Goal: Task Accomplishment & Management: Use online tool/utility

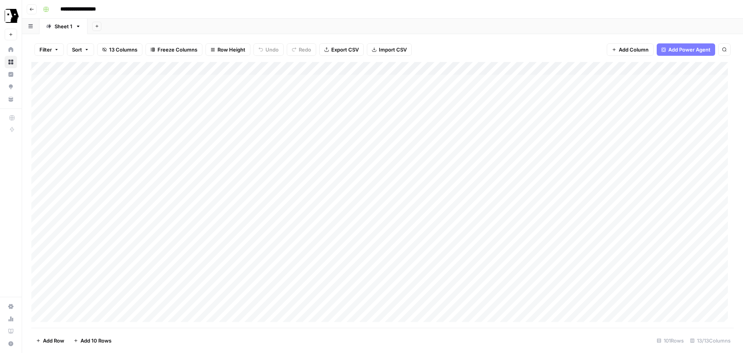
click at [414, 132] on div "Add Column" at bounding box center [382, 194] width 702 height 265
click at [436, 132] on div "Add Column" at bounding box center [382, 194] width 702 height 265
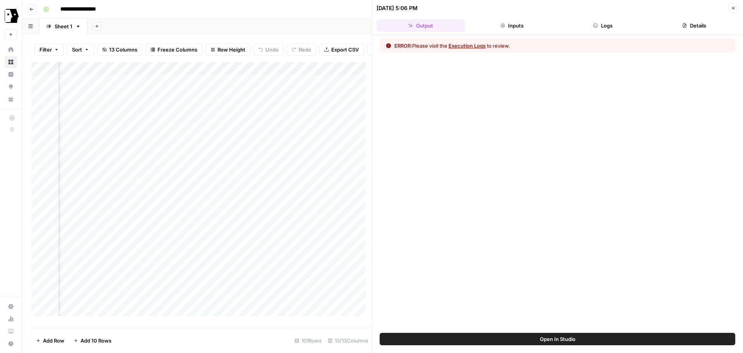
scroll to position [0, 193]
click at [604, 25] on button "Logs" at bounding box center [603, 25] width 88 height 12
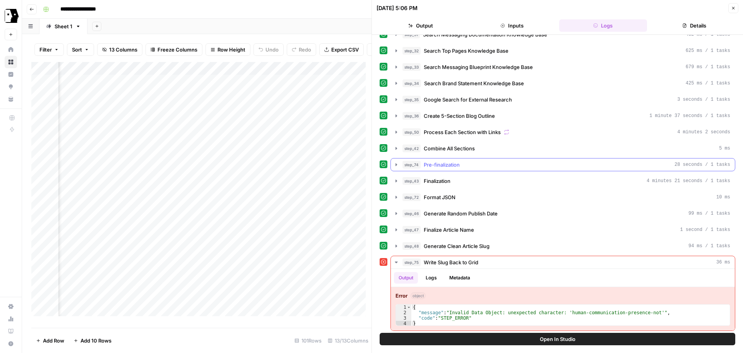
scroll to position [143, 0]
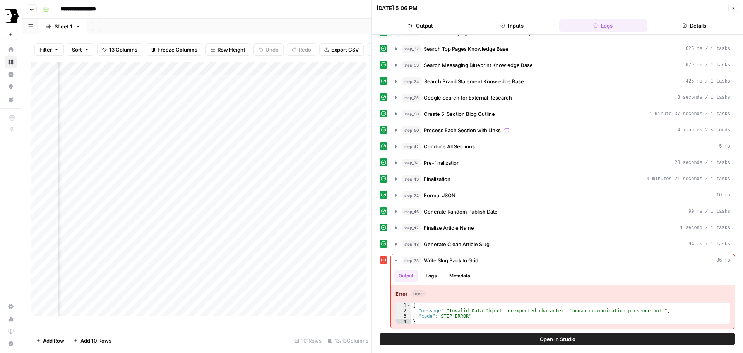
click at [729, 8] on button "Close" at bounding box center [733, 8] width 10 height 10
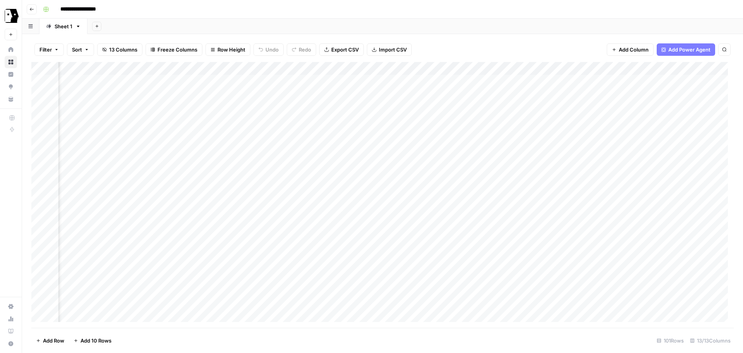
scroll to position [0, 439]
click at [606, 83] on div "Add Column" at bounding box center [382, 194] width 702 height 265
click at [364, 163] on div "Add Column" at bounding box center [382, 194] width 702 height 265
click at [385, 160] on div "Add Column" at bounding box center [382, 194] width 702 height 265
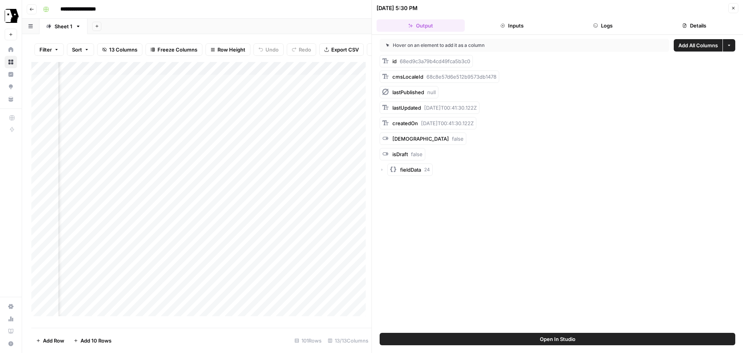
click at [549, 336] on span "Open In Studio" at bounding box center [558, 339] width 36 height 8
click at [734, 10] on icon "button" at bounding box center [733, 8] width 5 height 5
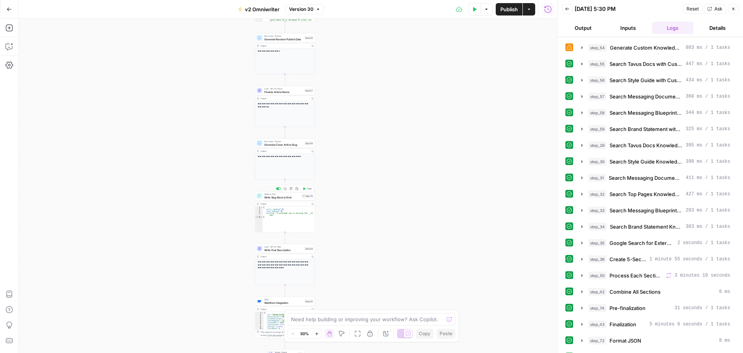
click at [280, 196] on span "Write Slug Back to Grid" at bounding box center [282, 197] width 36 height 4
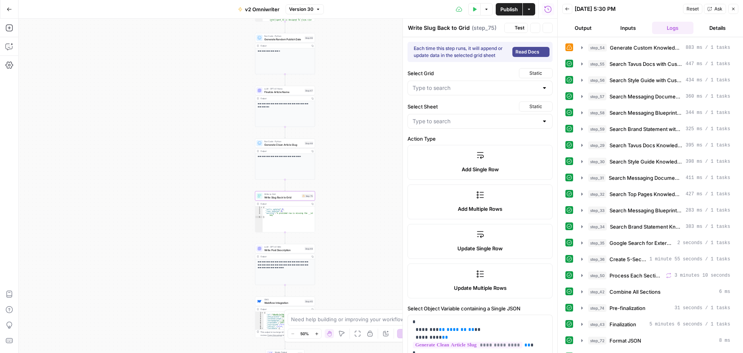
type input "v2 Omniwriter Grid"
type input "Sheet 1"
type input "Slug"
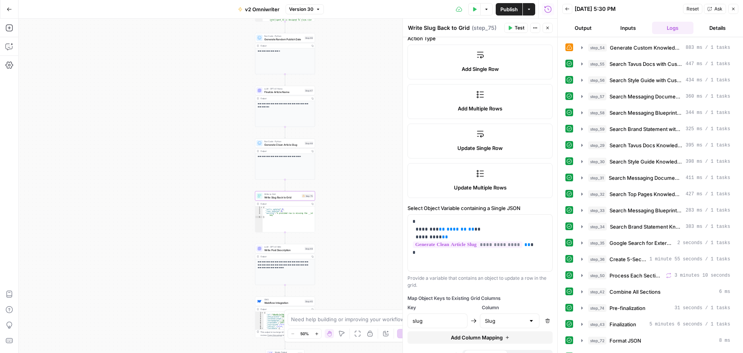
scroll to position [114, 0]
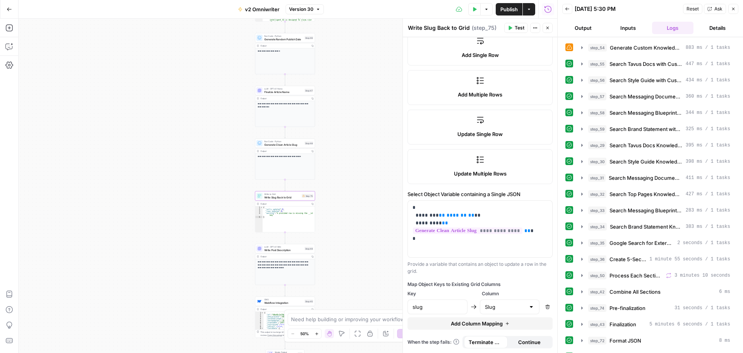
click at [528, 310] on div at bounding box center [531, 307] width 6 height 8
click at [420, 269] on div "Provide a variable that contains an object to update a row in the grid." at bounding box center [479, 267] width 145 height 14
click at [12, 49] on icon "button" at bounding box center [9, 47] width 8 height 8
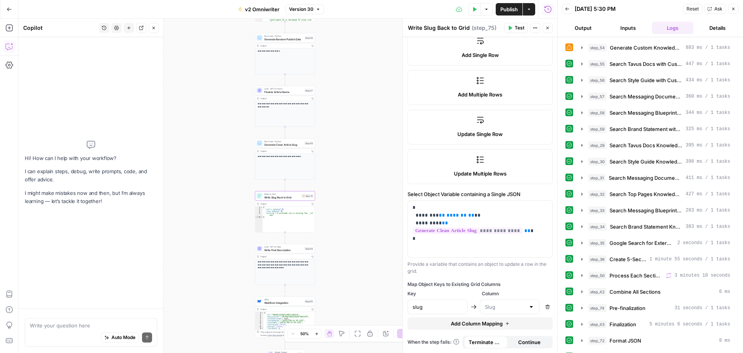
click at [83, 324] on textarea at bounding box center [91, 325] width 122 height 8
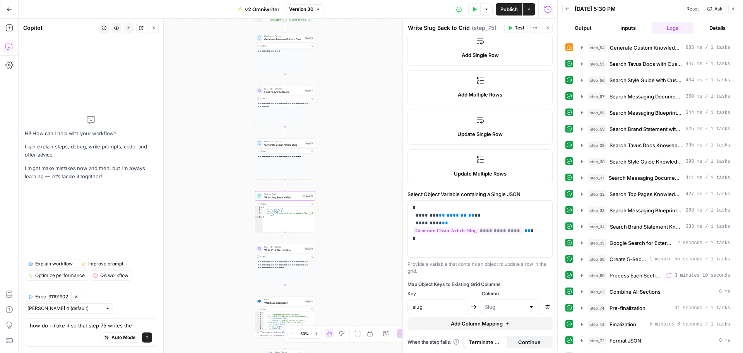
type textarea "how do i make it so that step 75 writes the"
click at [283, 144] on span "Generate Clean Article Slug" at bounding box center [283, 144] width 39 height 4
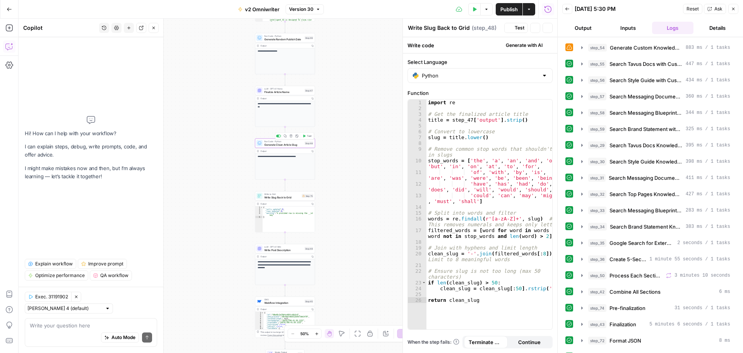
type textarea "Generate Clean Article Slug"
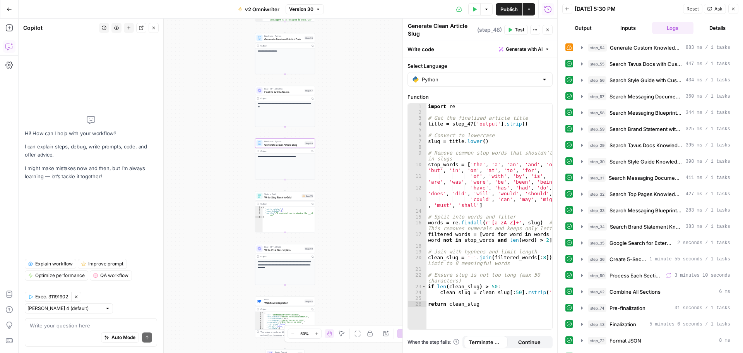
click at [63, 331] on div "Auto Mode Send" at bounding box center [91, 337] width 122 height 17
type textarea "make step 48 never remove the word "ai" from slugs"
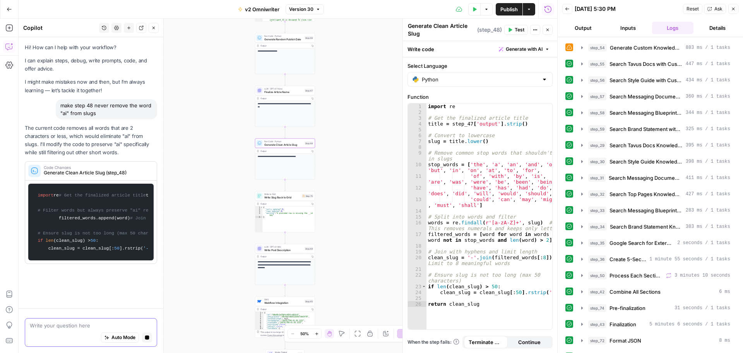
scroll to position [0, 0]
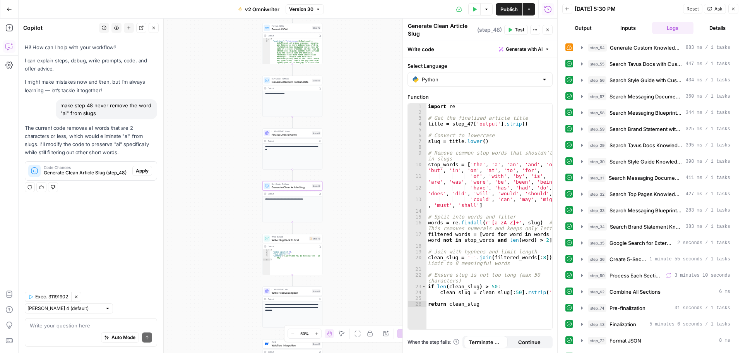
click at [140, 173] on span "Apply" at bounding box center [142, 170] width 13 height 7
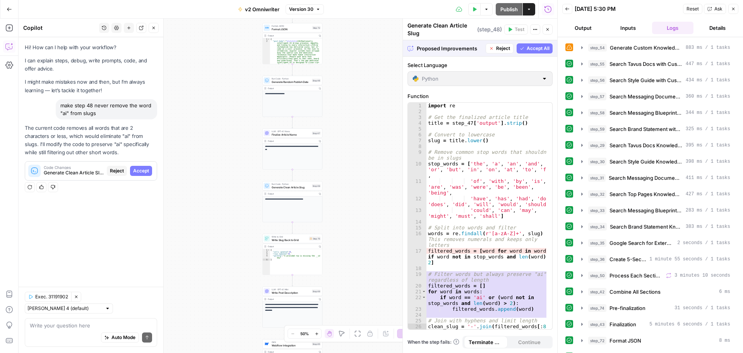
click at [527, 44] on button "Accept All" at bounding box center [535, 48] width 36 height 10
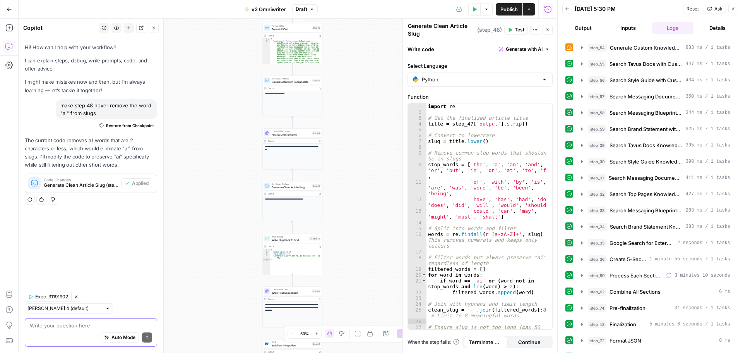
click at [51, 328] on textarea at bounding box center [91, 325] width 122 height 8
click at [505, 12] on span "Publish" at bounding box center [508, 9] width 17 height 8
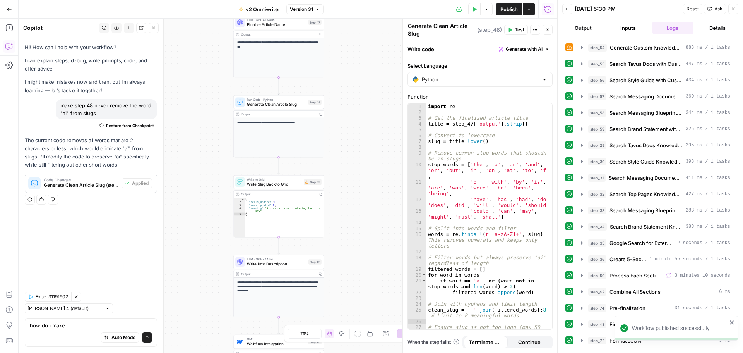
click at [77, 329] on div "Auto Mode Send" at bounding box center [91, 337] width 122 height 17
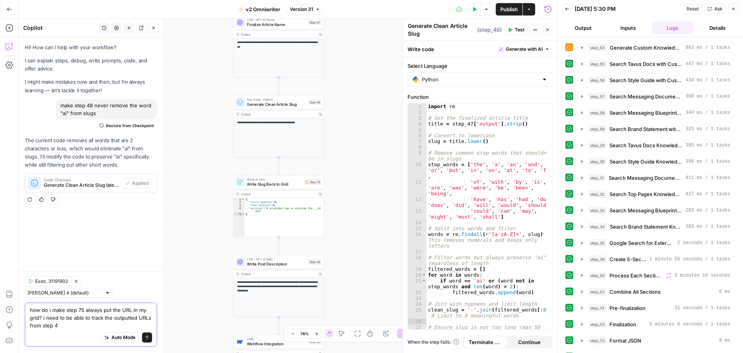
type textarea "how do i make step 75 always put the URL in my grid? i need to be able to track…"
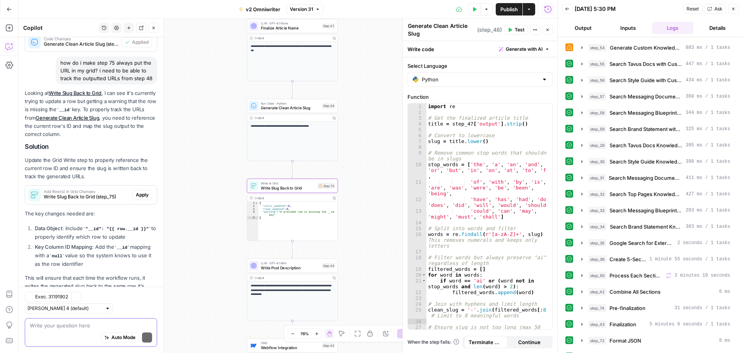
scroll to position [187, 0]
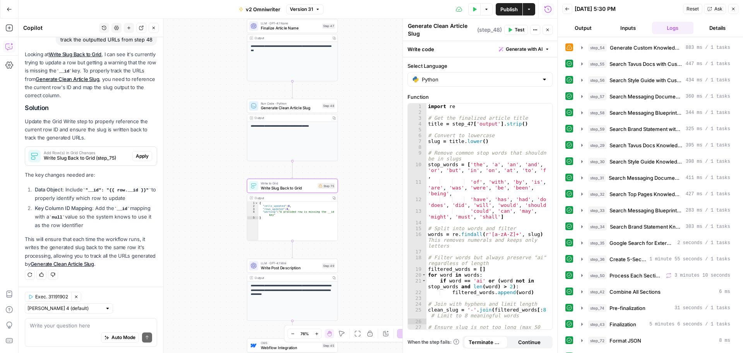
click at [136, 155] on span "Apply" at bounding box center [142, 155] width 13 height 7
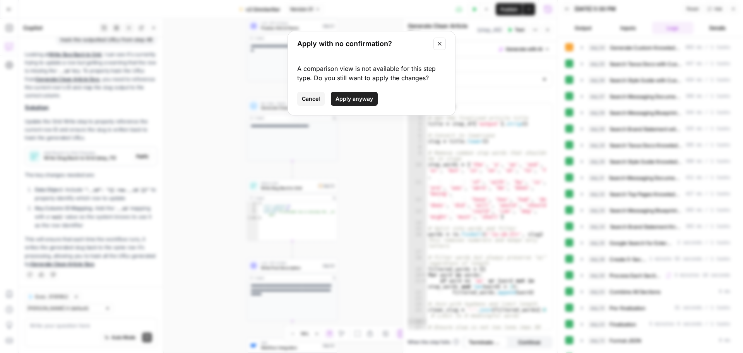
drag, startPoint x: 336, startPoint y: 98, endPoint x: 302, endPoint y: 166, distance: 75.8
click at [336, 99] on span "Apply anyway" at bounding box center [355, 99] width 38 height 8
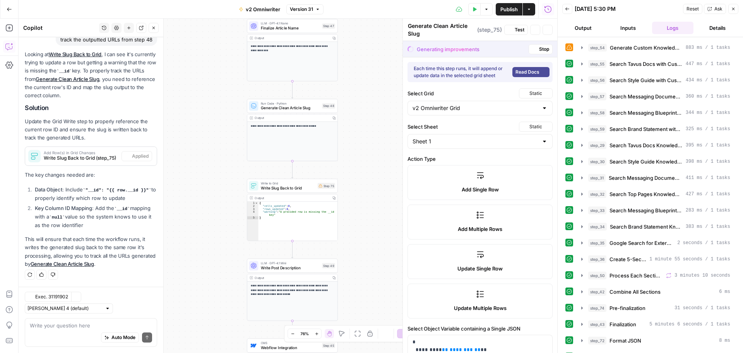
type textarea "Write Slug Back to Grid"
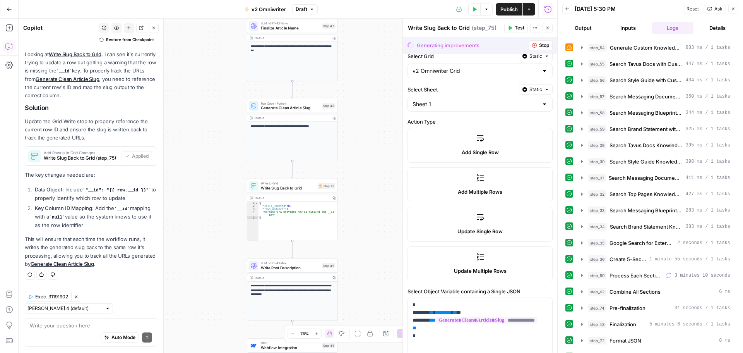
scroll to position [116, 0]
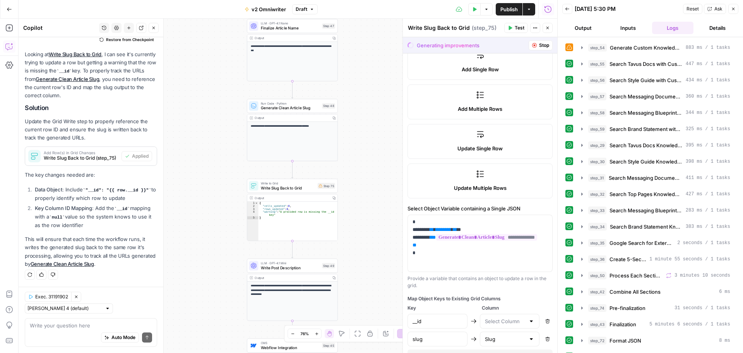
click at [521, 316] on div at bounding box center [510, 320] width 60 height 15
click at [437, 296] on div "Map Object Keys to Existing Grid Columns" at bounding box center [479, 298] width 145 height 7
click at [528, 320] on div at bounding box center [531, 321] width 6 height 8
click at [439, 301] on div "Map Object Keys to Existing Grid Columns" at bounding box center [479, 298] width 145 height 7
click at [539, 45] on span "Stop" at bounding box center [544, 45] width 10 height 7
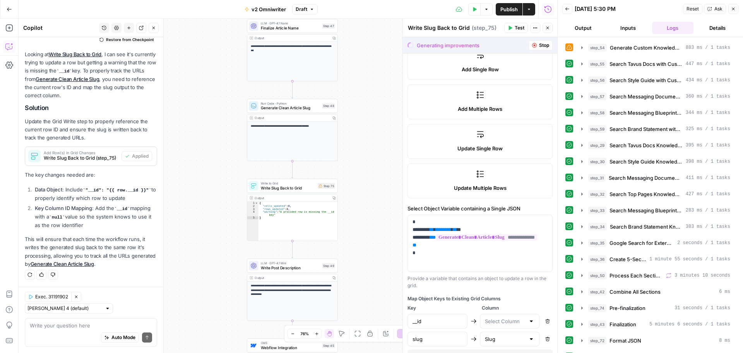
click at [531, 47] on button "Stop" at bounding box center [541, 45] width 24 height 10
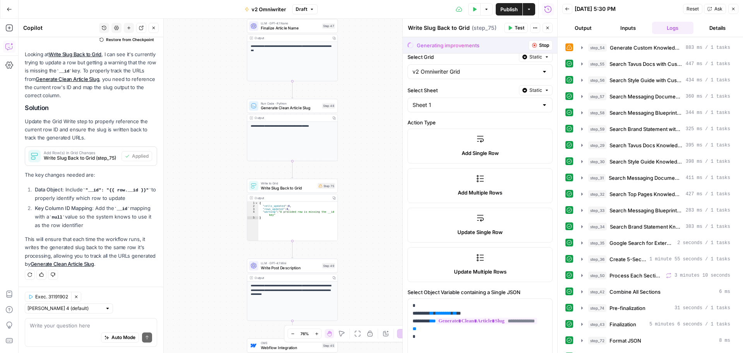
scroll to position [0, 0]
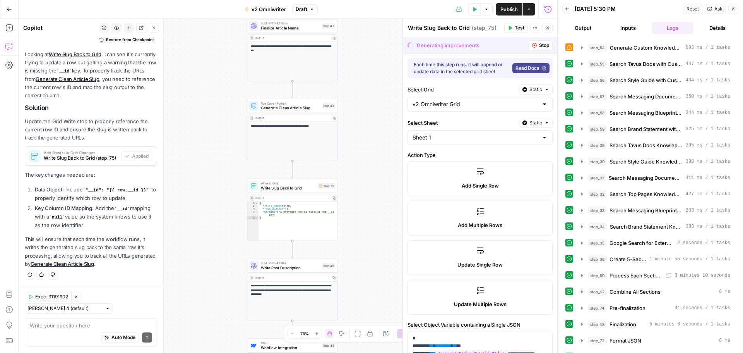
click at [524, 67] on span "Read Docs" at bounding box center [527, 68] width 24 height 7
click at [70, 332] on div "Auto Mode Send" at bounding box center [91, 337] width 122 height 17
type textarea "did that work?"
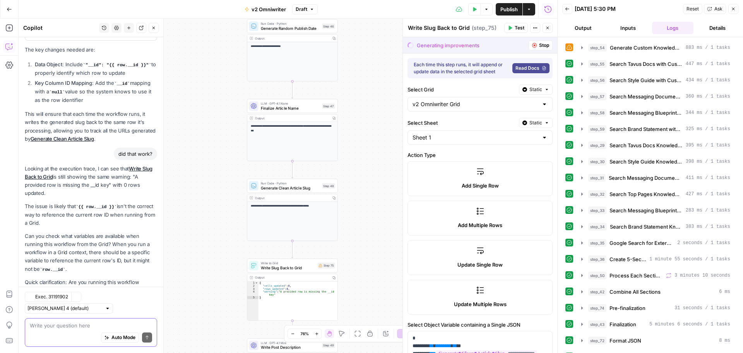
scroll to position [376, 0]
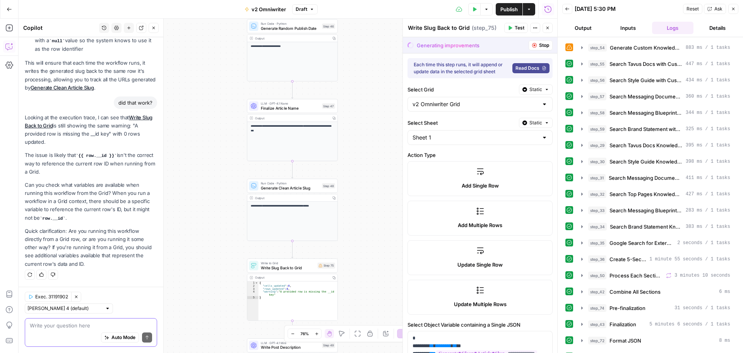
click at [69, 323] on textarea at bounding box center [91, 325] width 122 height 8
click at [97, 330] on div "Auto Mode Send" at bounding box center [91, 337] width 122 height 17
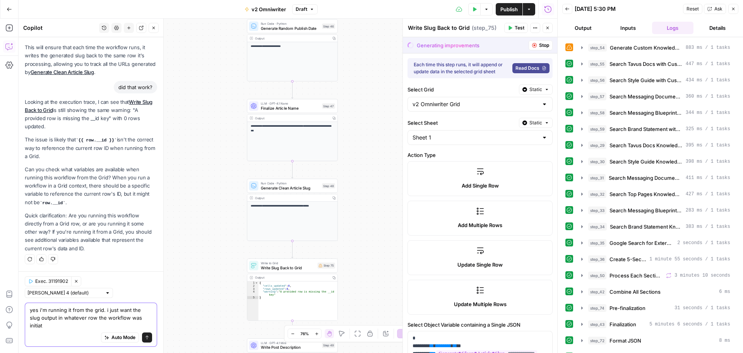
scroll to position [391, 0]
type textarea "yes i'm running it from the grid. i just want the slug output in whatever row t…"
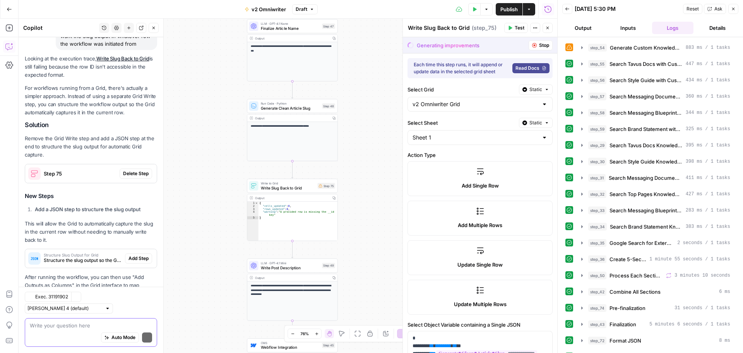
scroll to position [680, 0]
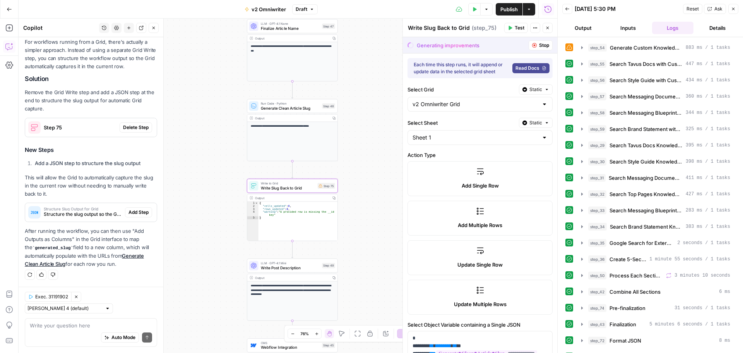
click at [124, 126] on span "Delete Step" at bounding box center [136, 127] width 26 height 7
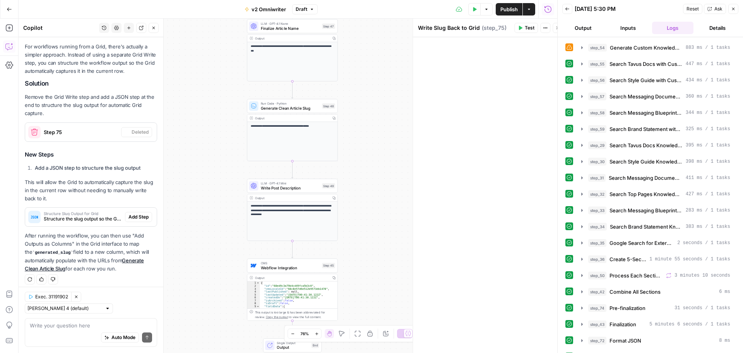
scroll to position [700, 0]
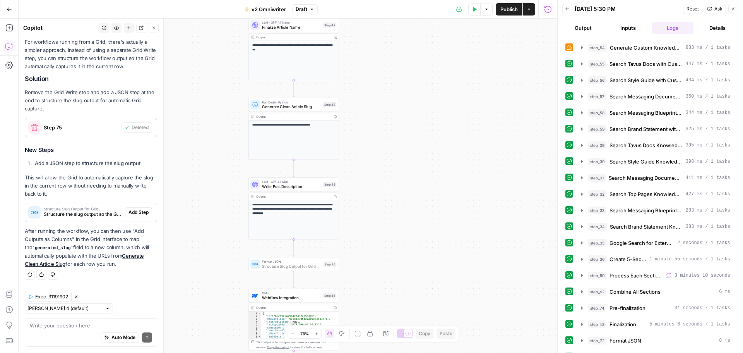
click at [133, 215] on span "Add Step" at bounding box center [138, 212] width 20 height 7
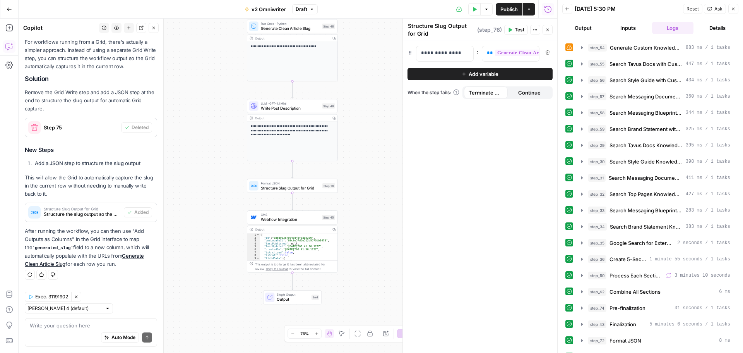
click at [511, 29] on icon "button" at bounding box center [510, 30] width 3 height 4
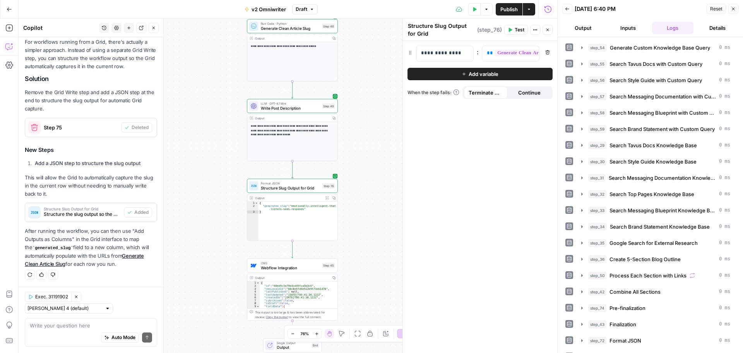
click at [630, 26] on button "Inputs" at bounding box center [628, 28] width 42 height 12
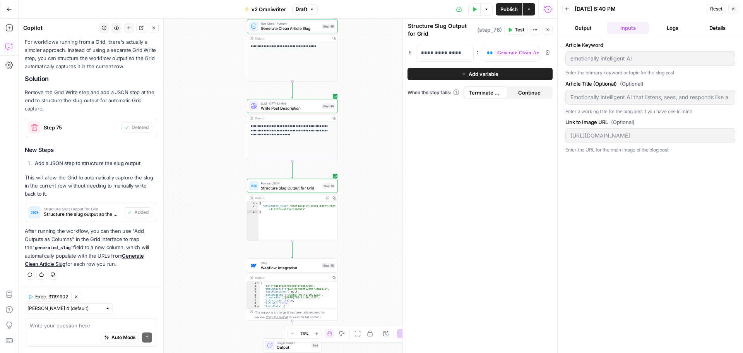
click at [672, 28] on button "Logs" at bounding box center [673, 28] width 42 height 12
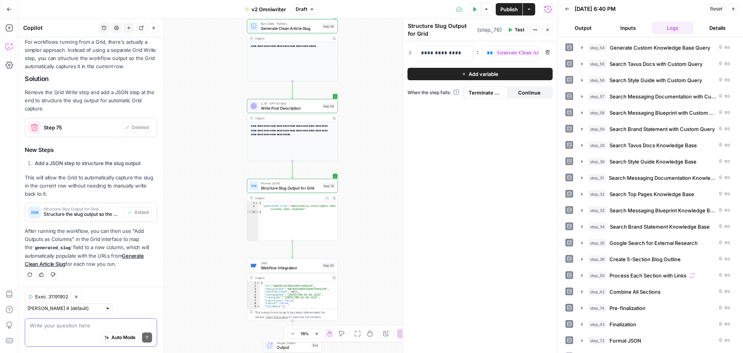
click at [68, 324] on textarea at bounding box center [91, 325] width 122 height 8
type textarea "how do i do that in the grid interface?"
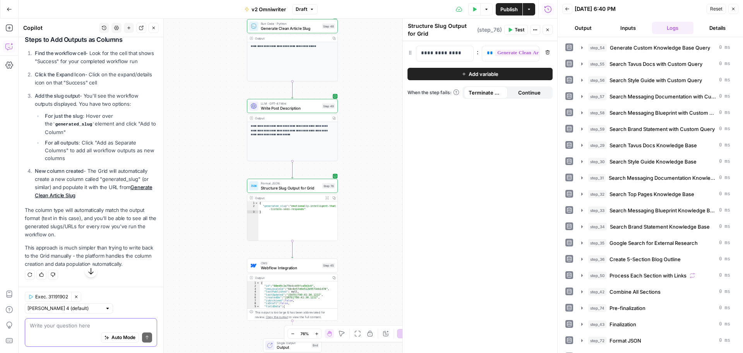
scroll to position [991, 0]
click at [504, 11] on span "Publish" at bounding box center [508, 9] width 17 height 8
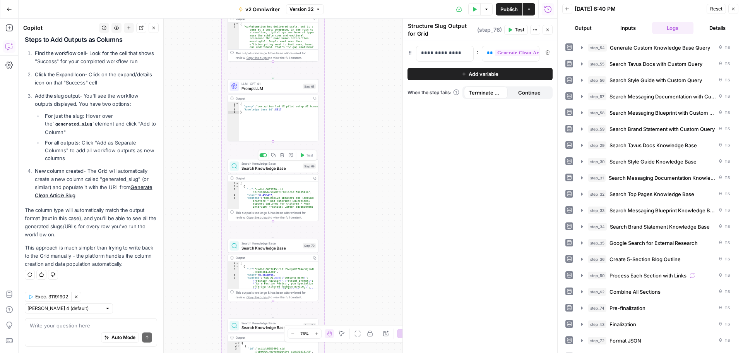
click at [286, 171] on span "Search Knowledge Base" at bounding box center [270, 168] width 59 height 6
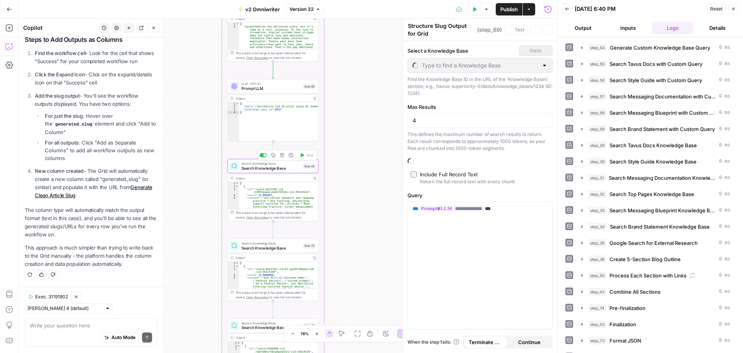
type textarea "Search Knowledge Base"
type input "Messaging doc"
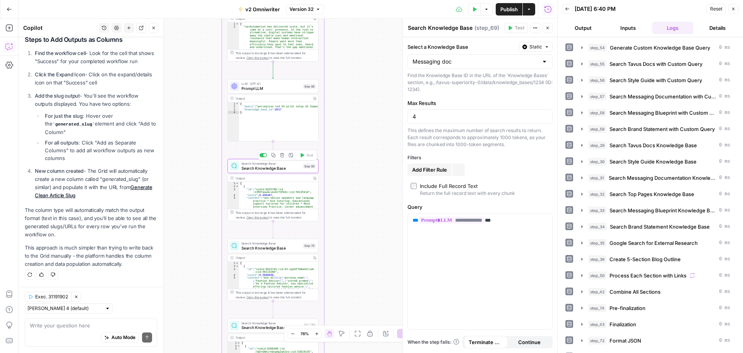
scroll to position [1003, 0]
click at [457, 140] on div "This defines the maximum number of search results to return. Each result corres…" at bounding box center [479, 137] width 145 height 21
click at [270, 245] on span "Search Knowledge Base" at bounding box center [270, 248] width 59 height 6
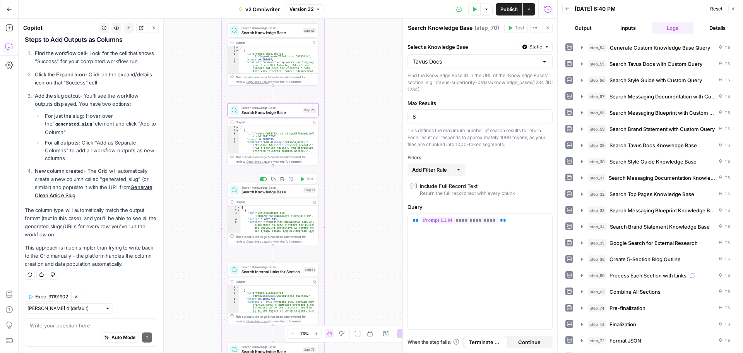
click at [270, 192] on span "Search Knowledge Base" at bounding box center [271, 192] width 60 height 6
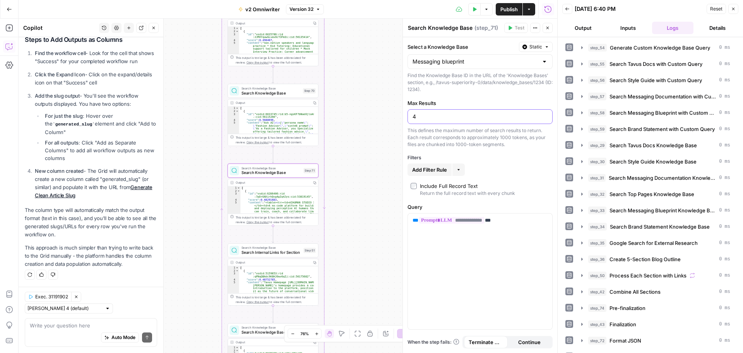
click at [432, 113] on input "4" at bounding box center [480, 117] width 135 height 8
click at [432, 114] on input "4" at bounding box center [480, 117] width 135 height 8
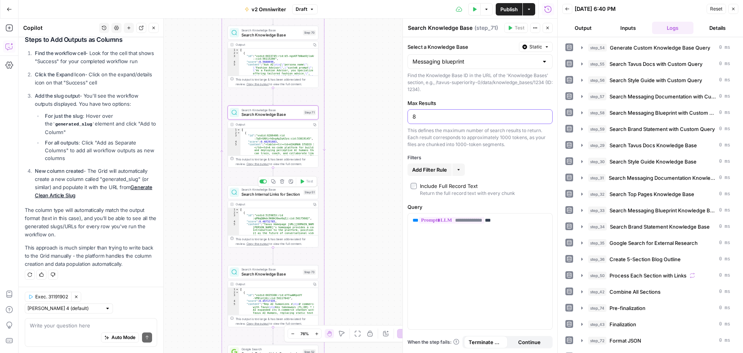
type input "8"
click at [265, 197] on span "Search Internal Links for Section" at bounding box center [271, 194] width 60 height 6
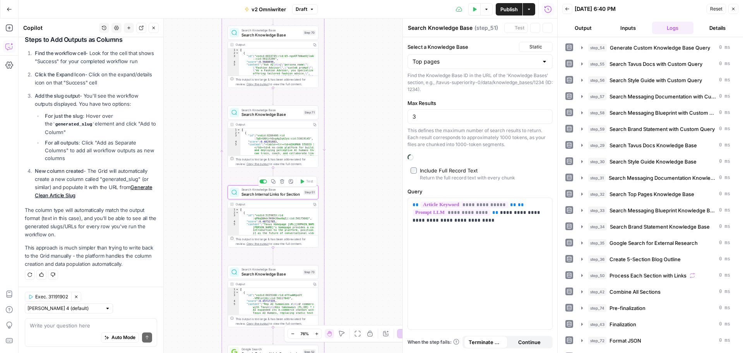
type textarea "Search Internal Links for Section"
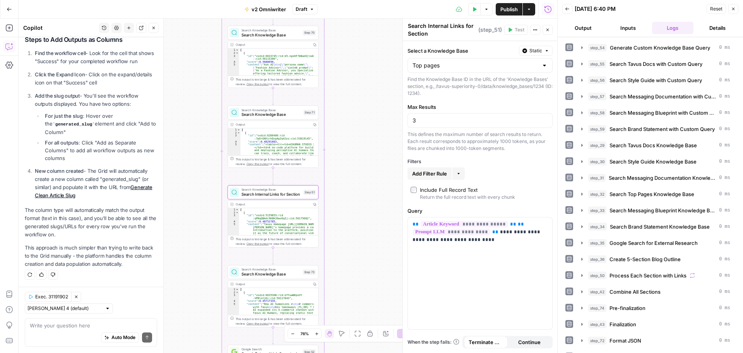
click at [448, 125] on div "3" at bounding box center [479, 120] width 145 height 15
click at [448, 123] on input "3" at bounding box center [480, 120] width 135 height 8
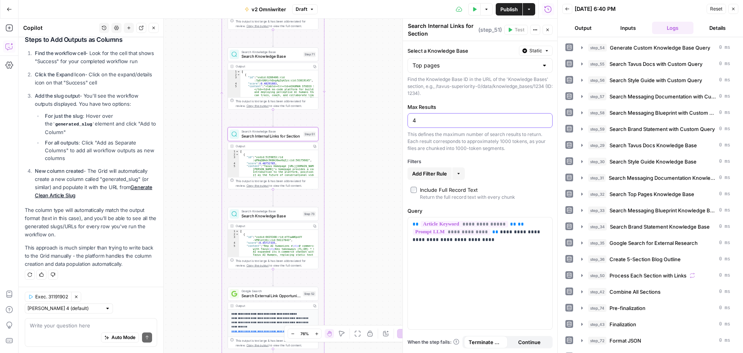
type input "4"
click at [268, 216] on span "Search Knowledge Base" at bounding box center [270, 216] width 59 height 6
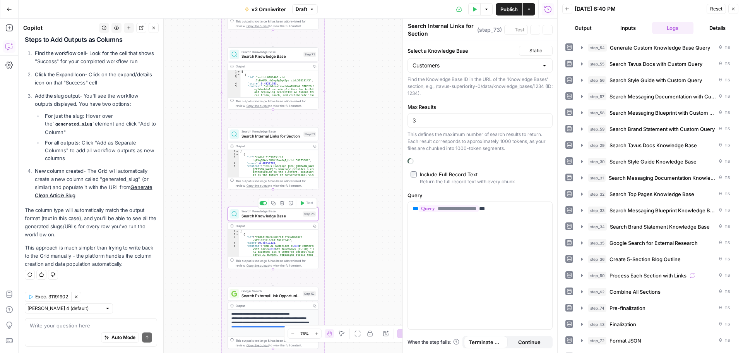
type textarea "Search Knowledge Base"
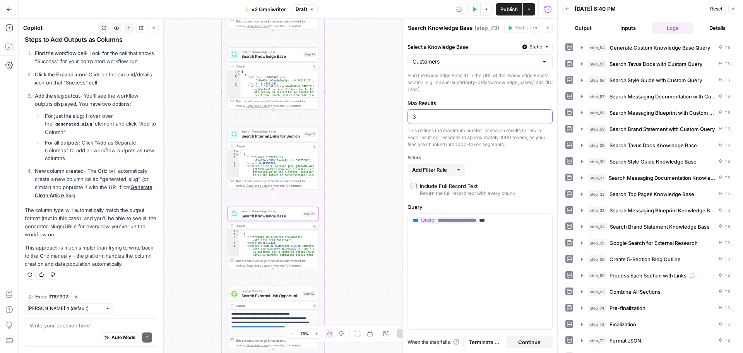
click at [422, 114] on input "3" at bounding box center [480, 117] width 135 height 8
type input "4"
click at [314, 224] on icon "button" at bounding box center [314, 225] width 3 height 3
type textarea "**********"
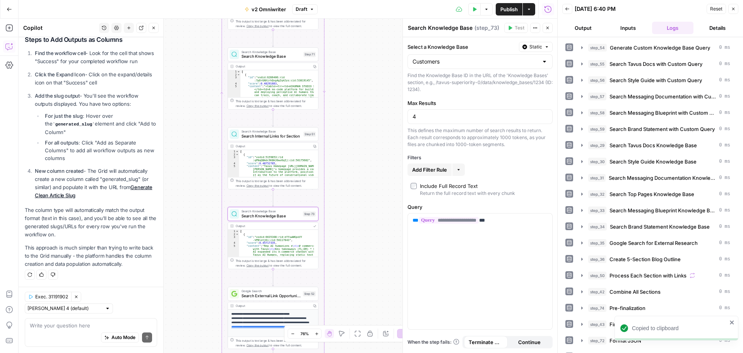
click at [292, 240] on div "[ { "id" : "vsdid:6635308:rid:eYYuwWKpoVY -VPBlotjKi:cid:56117043" , "score" : …" at bounding box center [276, 340] width 75 height 223
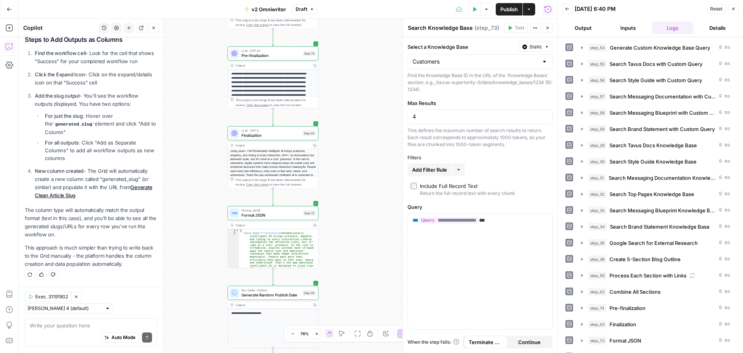
click at [545, 28] on button "Close" at bounding box center [548, 28] width 10 height 10
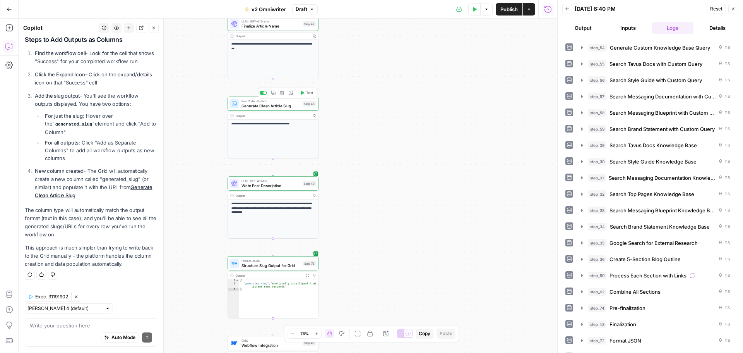
click at [304, 94] on icon "button" at bounding box center [302, 93] width 5 height 5
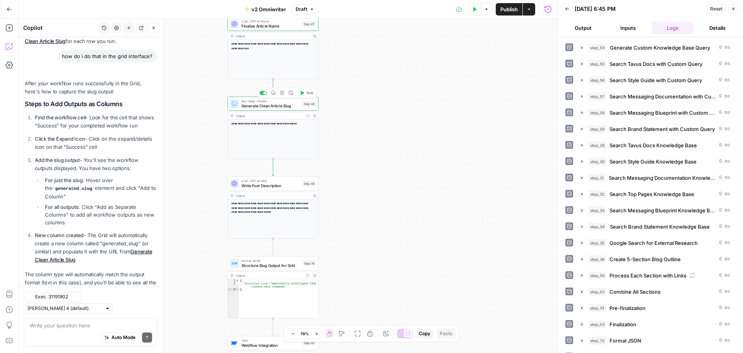
scroll to position [1003, 0]
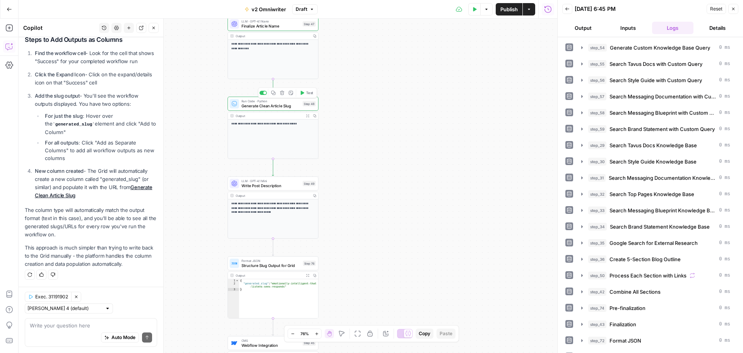
click at [503, 14] on button "Publish" at bounding box center [509, 9] width 27 height 12
click at [8, 9] on icon "button" at bounding box center [9, 8] width 5 height 3
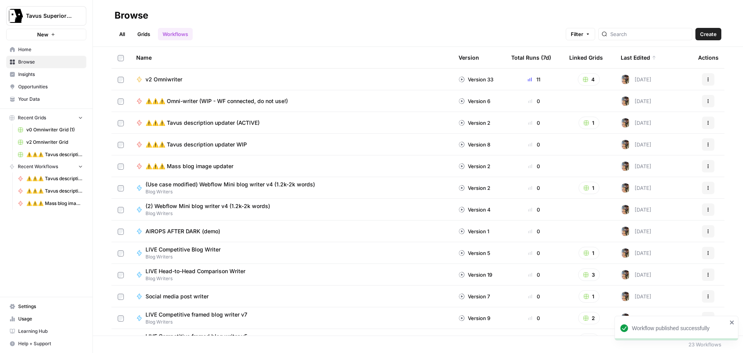
click at [147, 36] on link "Grids" at bounding box center [144, 34] width 22 height 12
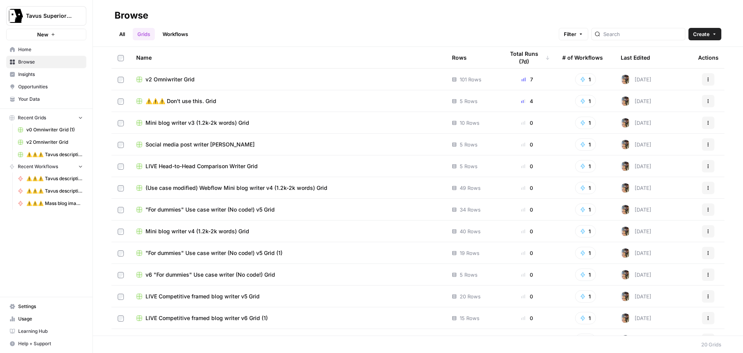
click at [177, 79] on span "v2 Omniwriter Grid" at bounding box center [170, 79] width 49 height 8
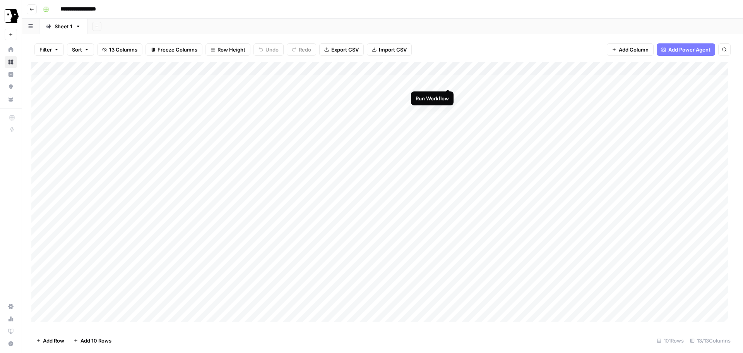
click at [445, 80] on div "Add Column" at bounding box center [382, 194] width 702 height 265
click at [417, 171] on div "Add Column" at bounding box center [382, 194] width 702 height 265
click at [418, 135] on div "Add Column" at bounding box center [382, 194] width 702 height 265
click at [419, 149] on div "Add Column" at bounding box center [382, 194] width 702 height 265
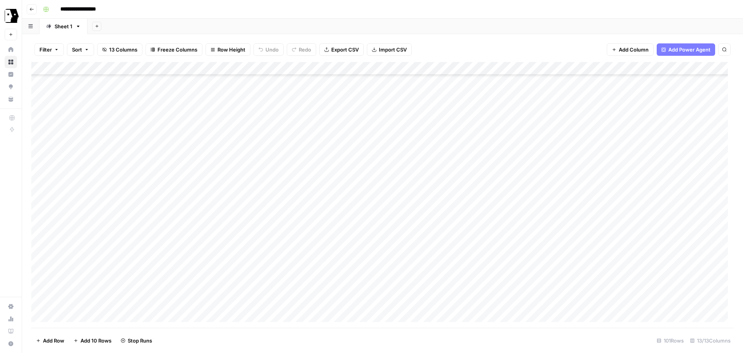
click at [417, 163] on div "Add Column" at bounding box center [382, 194] width 702 height 265
click at [417, 174] on div "Add Column" at bounding box center [382, 194] width 702 height 265
click at [418, 190] on div "Add Column" at bounding box center [382, 194] width 702 height 265
click at [414, 203] on div "Add Column" at bounding box center [382, 194] width 702 height 265
click at [414, 215] on div "Add Column" at bounding box center [382, 194] width 702 height 265
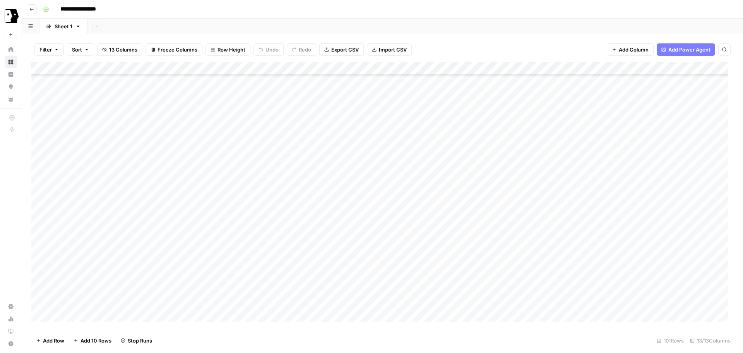
click at [415, 228] on div "Add Column" at bounding box center [382, 194] width 702 height 265
click at [678, 69] on div "Add Column" at bounding box center [382, 194] width 702 height 265
click at [536, 35] on div "Filter Sort 13 Columns Freeze Columns Row Height Undo Redo Export CSV Import CS…" at bounding box center [382, 193] width 721 height 318
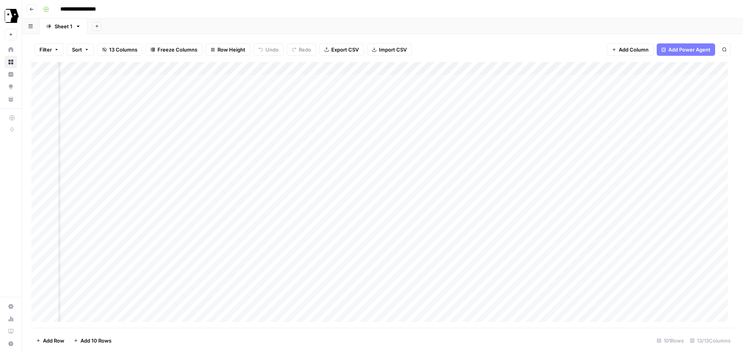
drag, startPoint x: 612, startPoint y: 70, endPoint x: 286, endPoint y: 74, distance: 326.6
click at [286, 74] on div "Add Column" at bounding box center [382, 194] width 702 height 265
click at [454, 45] on div "Filter Sort 13 Columns Freeze Columns Row Height Undo Redo Export CSV Import CS…" at bounding box center [382, 49] width 702 height 25
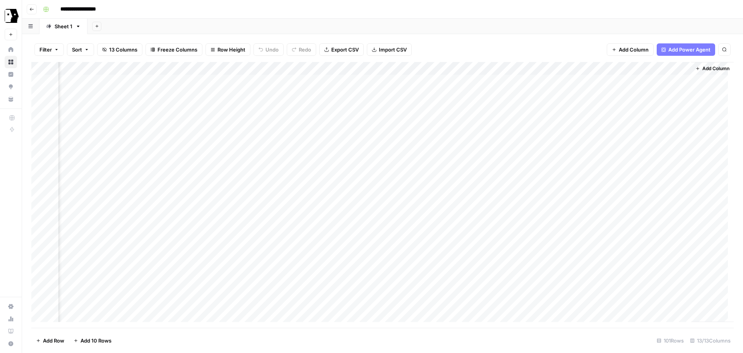
click at [695, 68] on icon "button" at bounding box center [697, 68] width 5 height 5
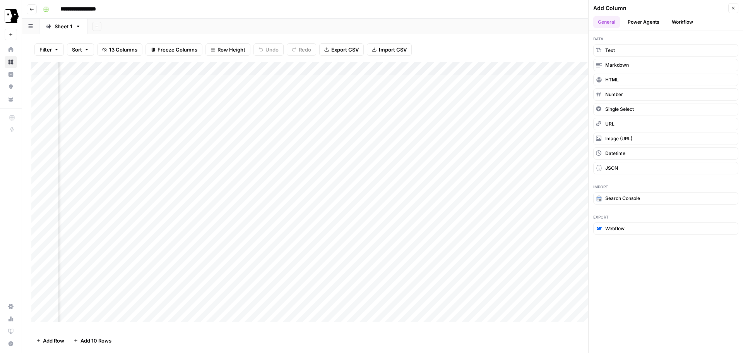
click at [680, 19] on button "Workflow" at bounding box center [682, 22] width 31 height 12
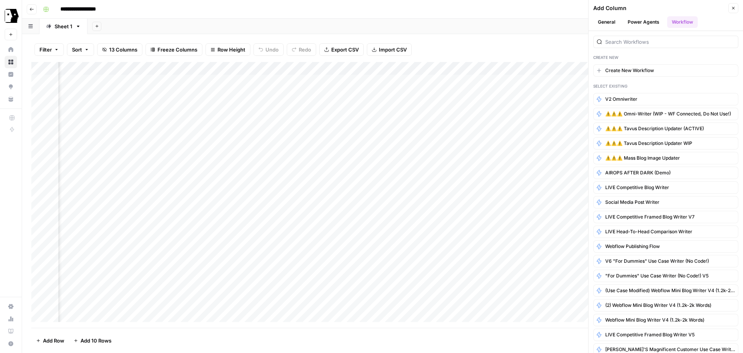
click at [651, 19] on button "Power Agents" at bounding box center [643, 22] width 41 height 12
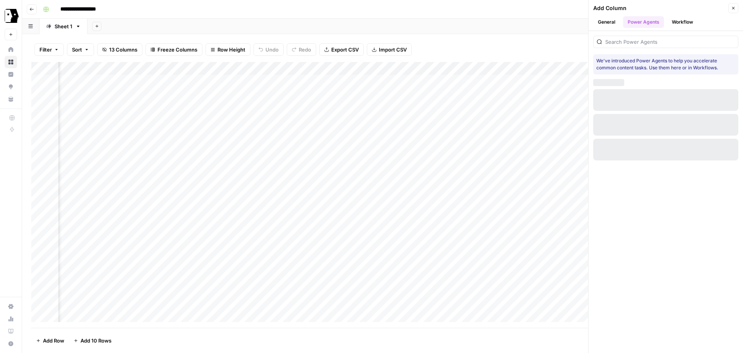
click at [605, 22] on button "General" at bounding box center [606, 22] width 27 height 12
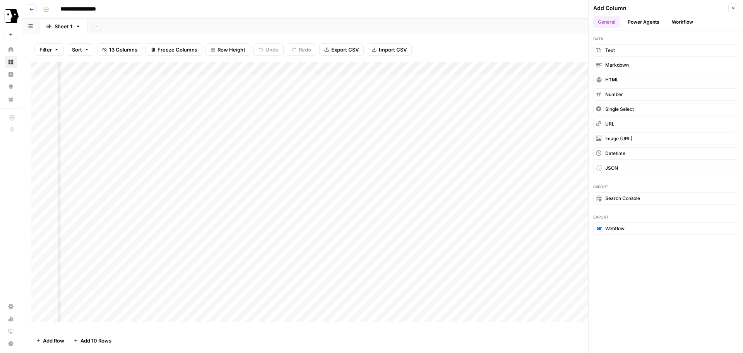
click at [685, 24] on button "Workflow" at bounding box center [682, 22] width 31 height 12
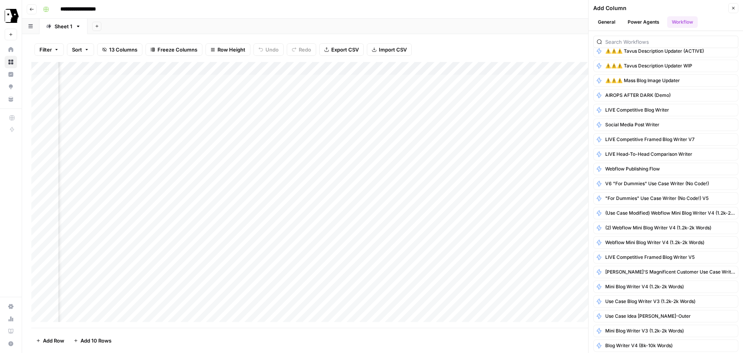
scroll to position [0, 0]
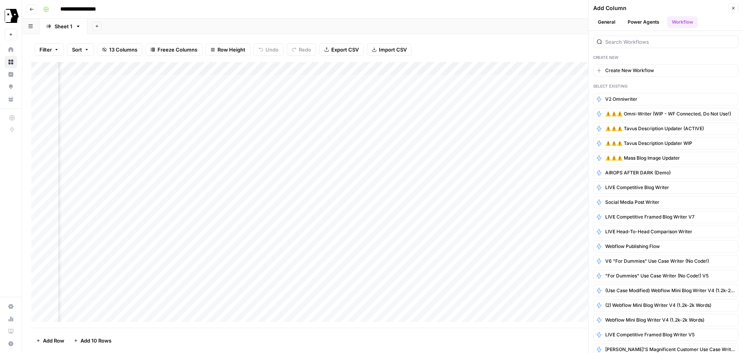
click at [611, 25] on button "General" at bounding box center [606, 22] width 27 height 12
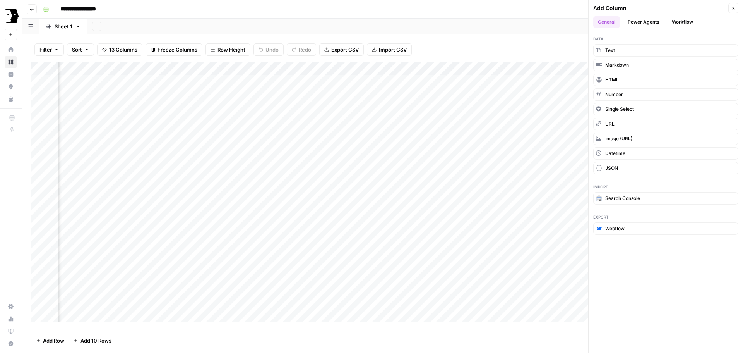
click at [254, 201] on div "Add Column" at bounding box center [382, 194] width 702 height 265
click at [281, 70] on div "Add Column" at bounding box center [382, 194] width 702 height 265
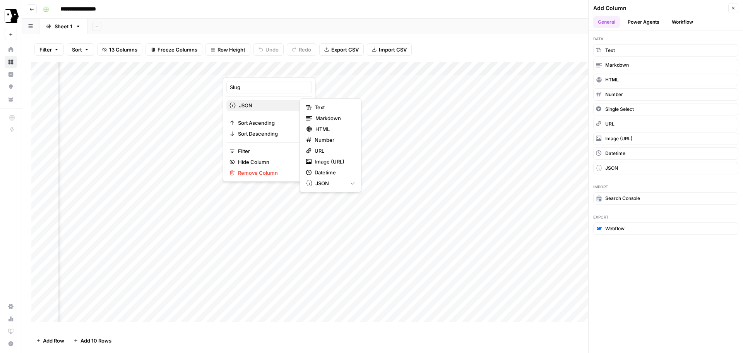
click at [255, 106] on span "JSON" at bounding box center [268, 105] width 59 height 8
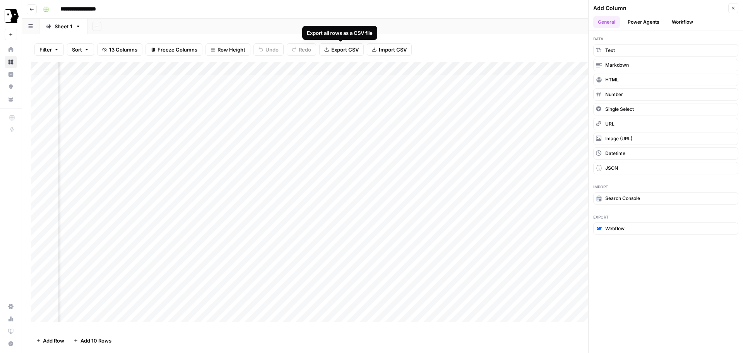
click at [335, 36] on div "Export all rows as a CSV file" at bounding box center [340, 33] width 66 height 8
click at [730, 9] on button "Close" at bounding box center [733, 8] width 10 height 10
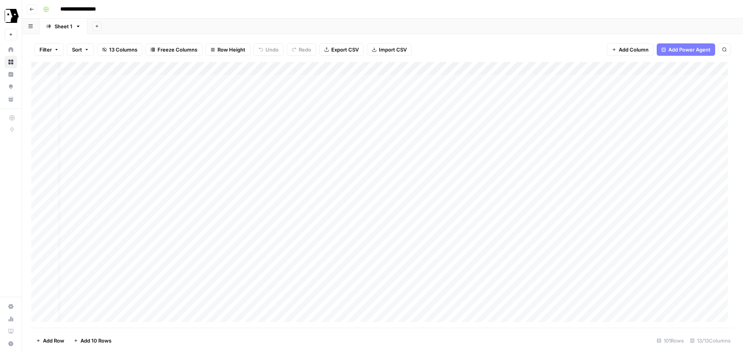
scroll to position [0, 0]
click at [56, 49] on icon "button" at bounding box center [56, 49] width 5 height 5
click at [101, 37] on div "Filter Sort 13 Columns Freeze Columns Row Height Undo Redo Export CSV Import CS…" at bounding box center [382, 193] width 721 height 318
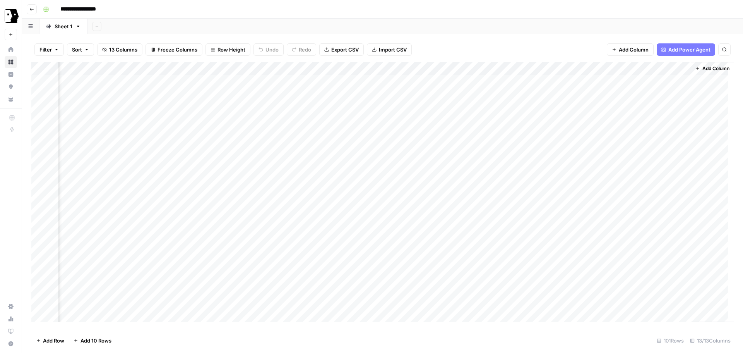
click at [702, 68] on span "Add Column" at bounding box center [715, 68] width 27 height 7
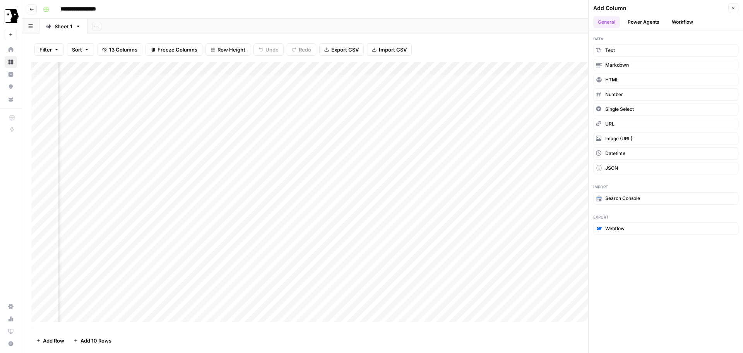
scroll to position [0, 168]
click at [269, 146] on div "Add Column" at bounding box center [382, 194] width 702 height 265
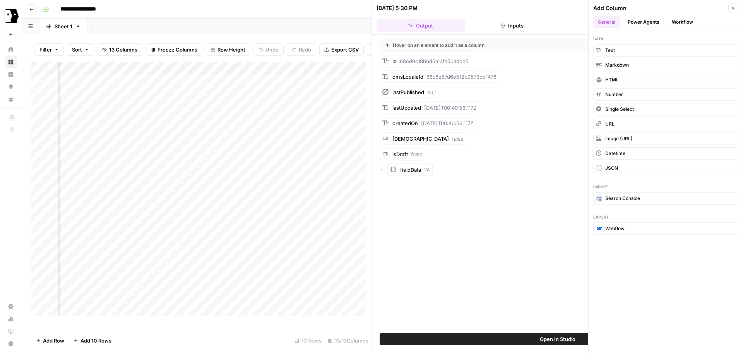
click at [731, 9] on button "Close" at bounding box center [733, 8] width 10 height 10
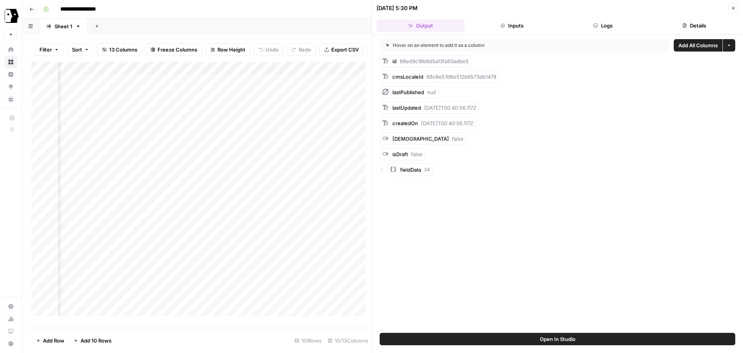
click at [383, 168] on icon "button" at bounding box center [382, 169] width 5 height 5
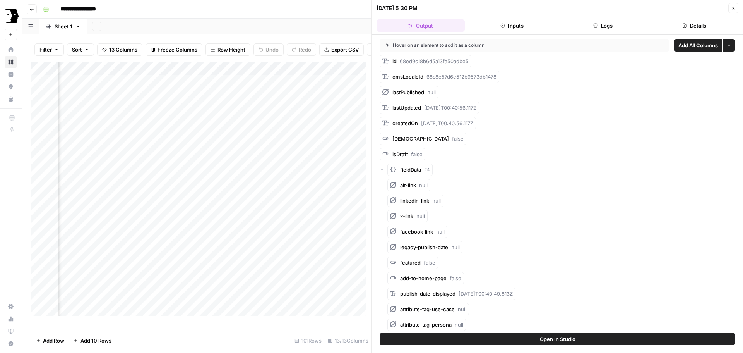
click at [725, 48] on button "More options" at bounding box center [729, 45] width 12 height 12
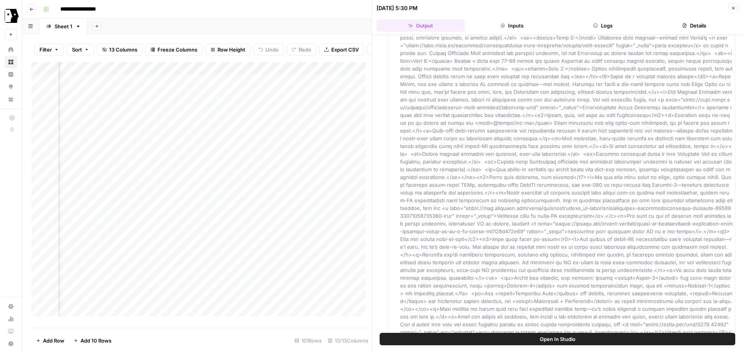
scroll to position [1339, 0]
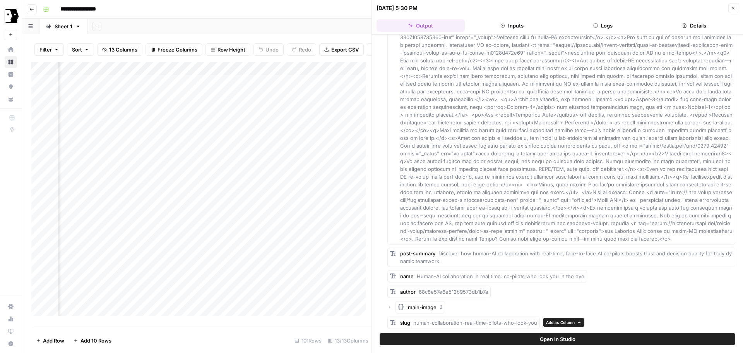
click at [553, 323] on span "Add as Column" at bounding box center [560, 322] width 29 height 6
click at [356, 207] on div "Add Column" at bounding box center [201, 192] width 340 height 260
click at [275, 193] on div "Add Column" at bounding box center [201, 192] width 340 height 260
click at [730, 7] on button "Close" at bounding box center [733, 8] width 10 height 10
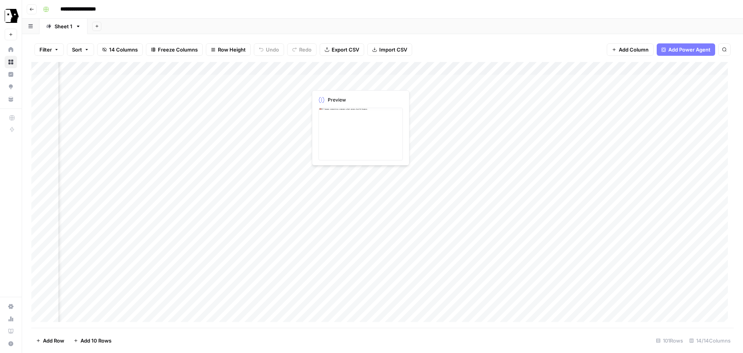
click at [350, 81] on div "Add Column" at bounding box center [382, 194] width 702 height 265
click at [276, 147] on div "Add Column" at bounding box center [382, 194] width 702 height 265
click at [355, 78] on div "Add Column" at bounding box center [382, 194] width 702 height 265
drag, startPoint x: 359, startPoint y: 68, endPoint x: 326, endPoint y: 68, distance: 32.5
click at [326, 68] on div "Add Column" at bounding box center [382, 194] width 702 height 265
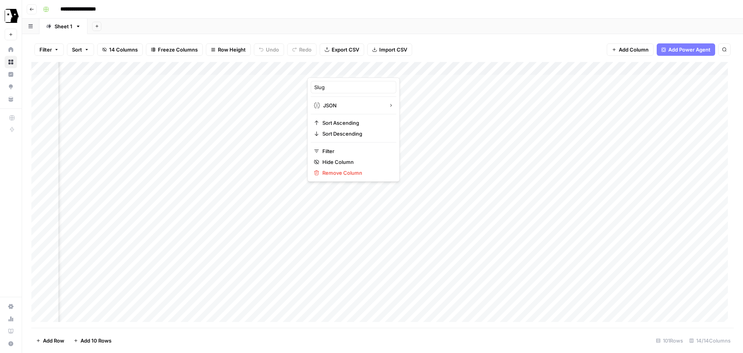
click at [415, 67] on div at bounding box center [363, 69] width 112 height 15
click at [411, 71] on div at bounding box center [363, 69] width 112 height 15
click at [356, 173] on span "Remove Column" at bounding box center [356, 173] width 68 height 8
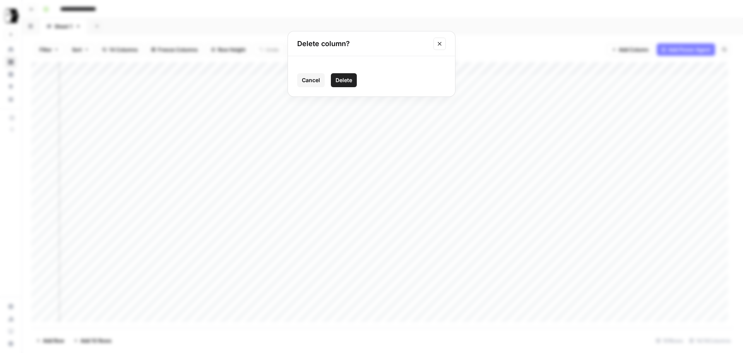
click at [340, 75] on button "Delete" at bounding box center [344, 80] width 26 height 14
